Goal: Complete application form

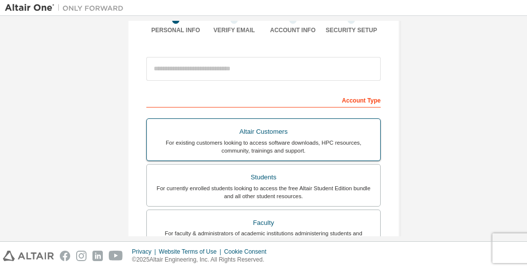
scroll to position [99, 0]
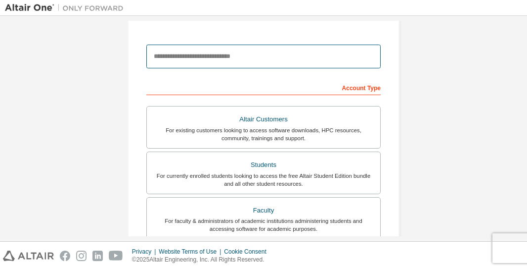
click at [214, 53] on input "email" at bounding box center [263, 57] width 234 height 24
type input "**********"
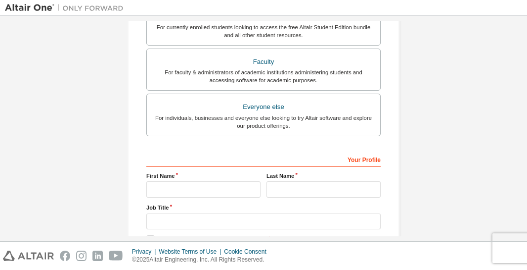
scroll to position [148, 0]
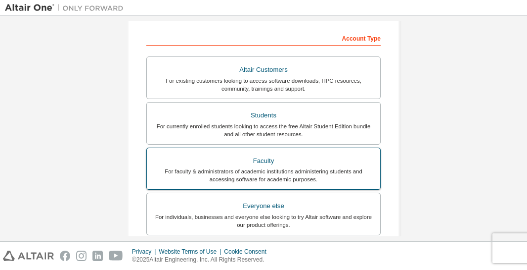
click at [252, 164] on div "Faculty" at bounding box center [264, 161] width 222 height 14
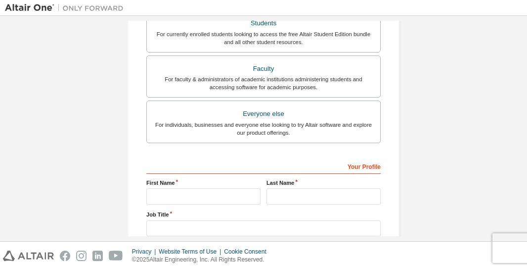
scroll to position [247, 0]
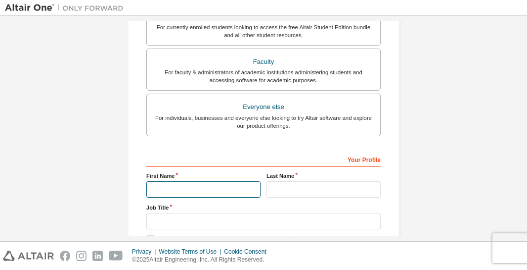
click at [176, 186] on input "text" at bounding box center [203, 189] width 114 height 16
type input "*********"
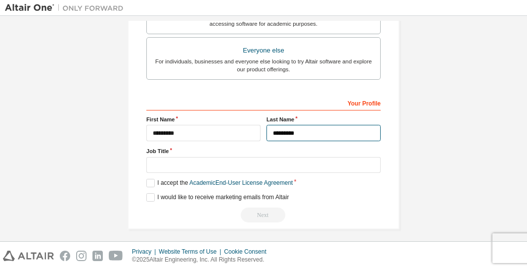
scroll to position [306, 0]
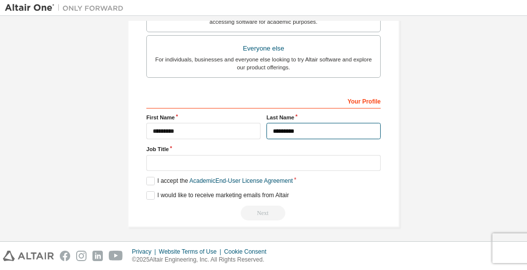
type input "*********"
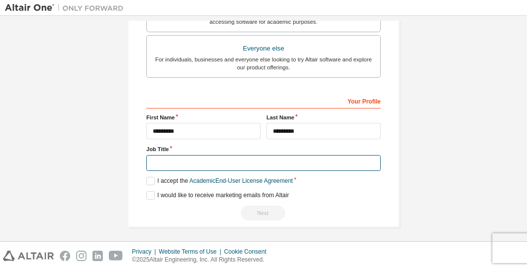
click at [153, 159] on input "text" at bounding box center [263, 163] width 234 height 16
type input "*"
type input "*********"
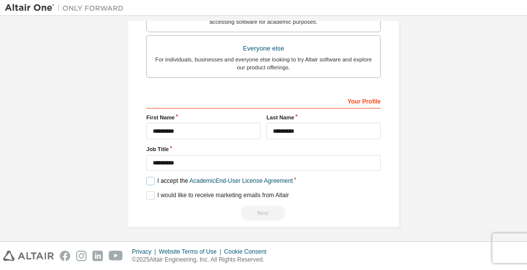
click at [151, 178] on label "I accept the Academic End-User License Agreement" at bounding box center [219, 181] width 146 height 8
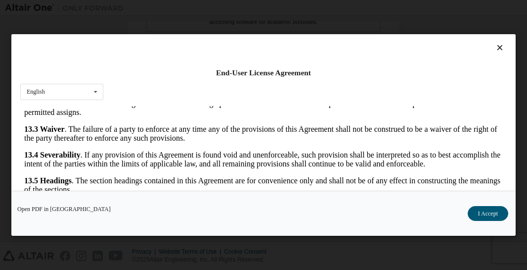
scroll to position [47, 0]
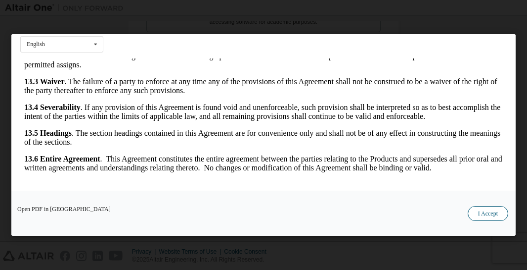
click at [491, 210] on button "I Accept" at bounding box center [488, 213] width 41 height 15
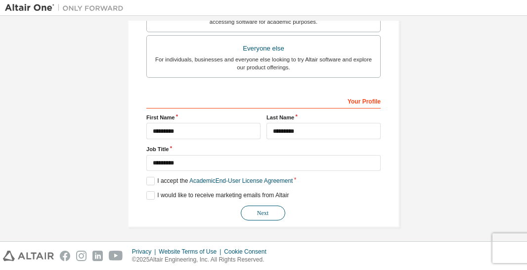
click at [268, 205] on button "Next" at bounding box center [263, 212] width 45 height 15
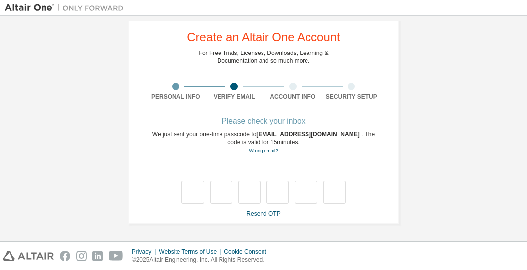
scroll to position [20, 0]
type input "*"
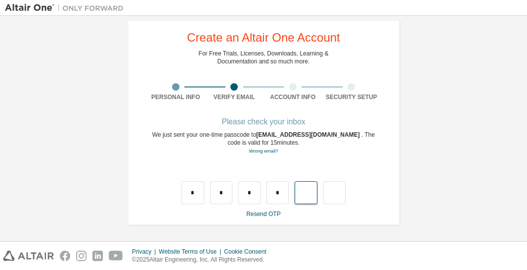
type input "*"
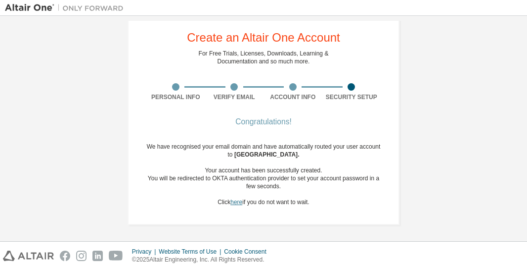
click at [234, 200] on link "here" at bounding box center [237, 201] width 12 height 7
